Goal: Task Accomplishment & Management: Use online tool/utility

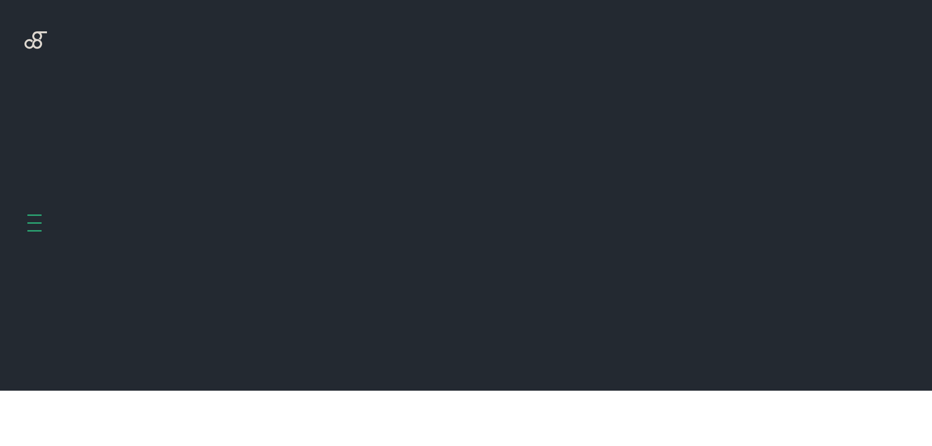
scroll to position [390, 0]
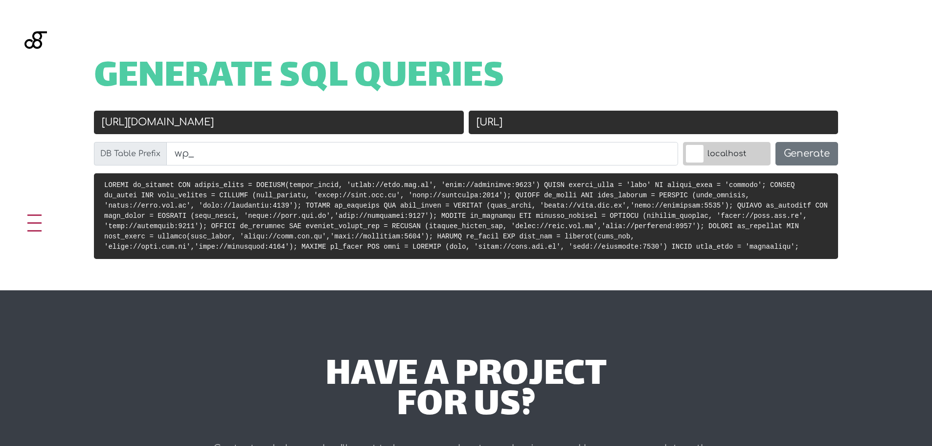
click at [228, 128] on input "[URL][DOMAIN_NAME]" at bounding box center [279, 122] width 370 height 23
paste input "www.[PERSON_NAME].ind"
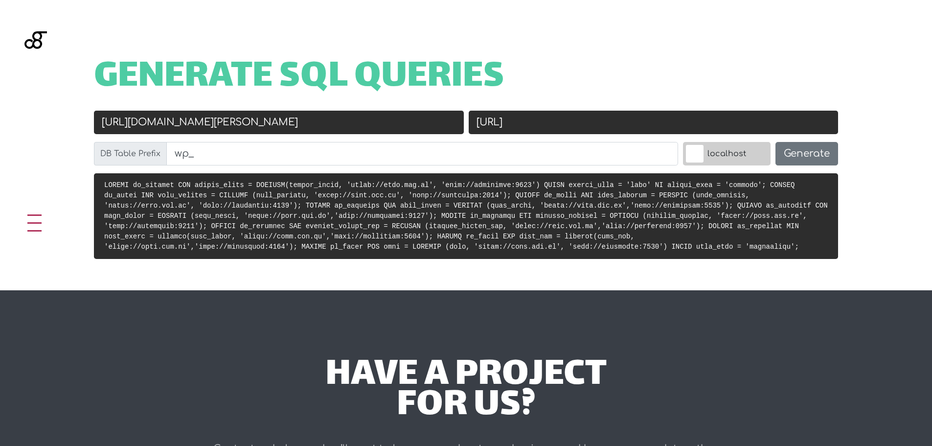
type input "[URL][DOMAIN_NAME][PERSON_NAME]"
drag, startPoint x: 598, startPoint y: 125, endPoint x: 509, endPoint y: 122, distance: 88.6
click at [509, 122] on input "[URL]" at bounding box center [654, 122] width 370 height 23
paste input "[URL][DOMAIN_NAME][PERSON_NAME]"
paste input "text"
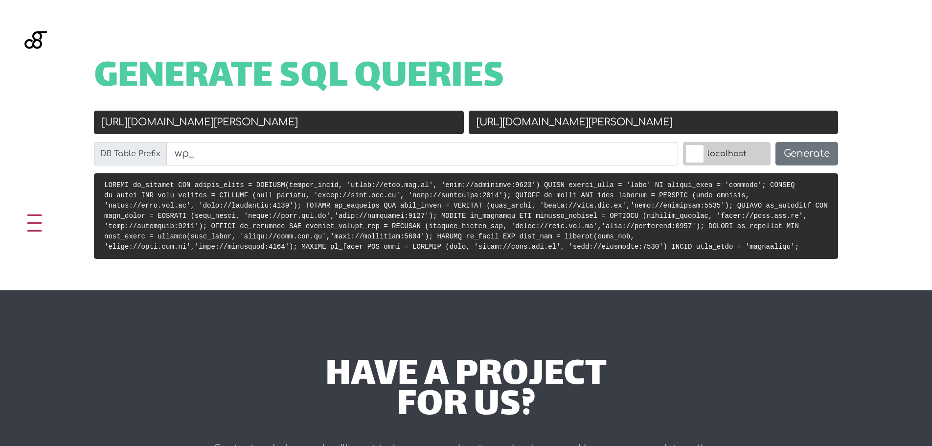
click at [631, 122] on input "[URL][DOMAIN_NAME][PERSON_NAME]" at bounding box center [654, 122] width 370 height 23
type input "[URL][DOMAIN_NAME][PERSON_NAME]"
click at [683, 79] on h1 "Generate SQL Queries" at bounding box center [466, 78] width 744 height 30
click at [811, 153] on button "Generate" at bounding box center [806, 153] width 63 height 23
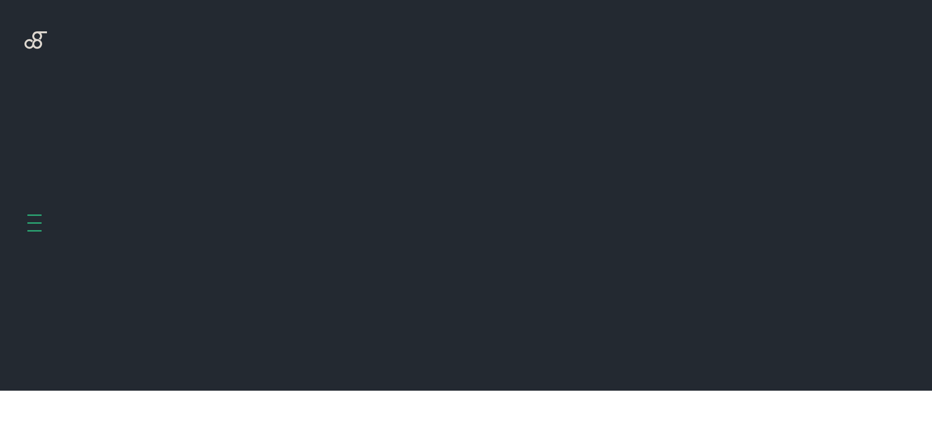
scroll to position [390, 0]
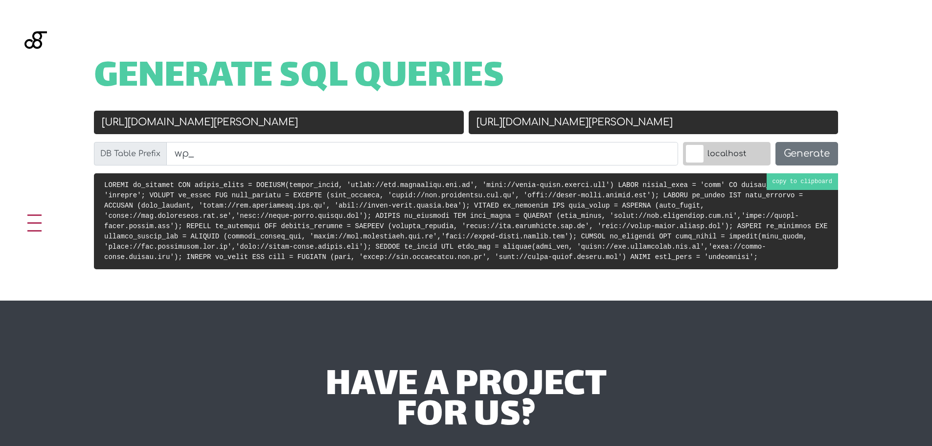
click at [458, 198] on code at bounding box center [465, 221] width 723 height 80
